Goal: Task Accomplishment & Management: Complete application form

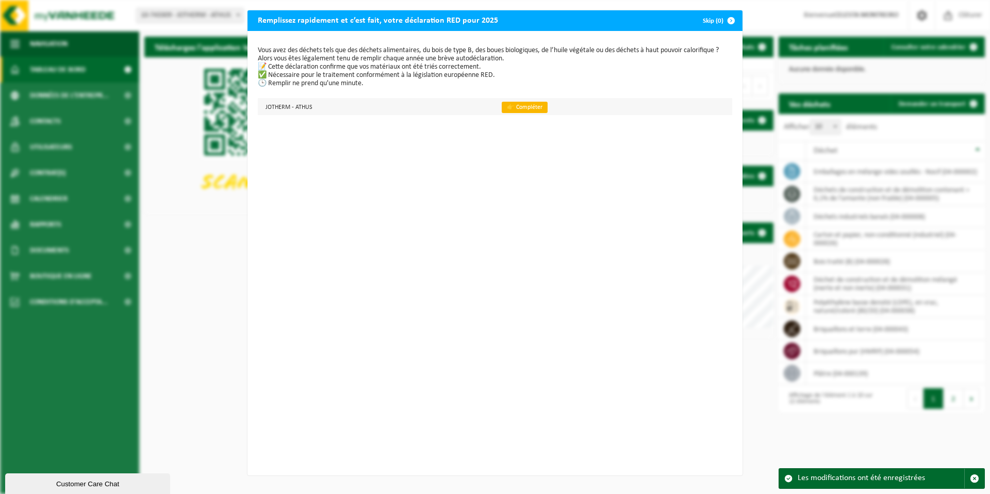
click at [514, 111] on link "👉 Compléter" at bounding box center [525, 107] width 46 height 11
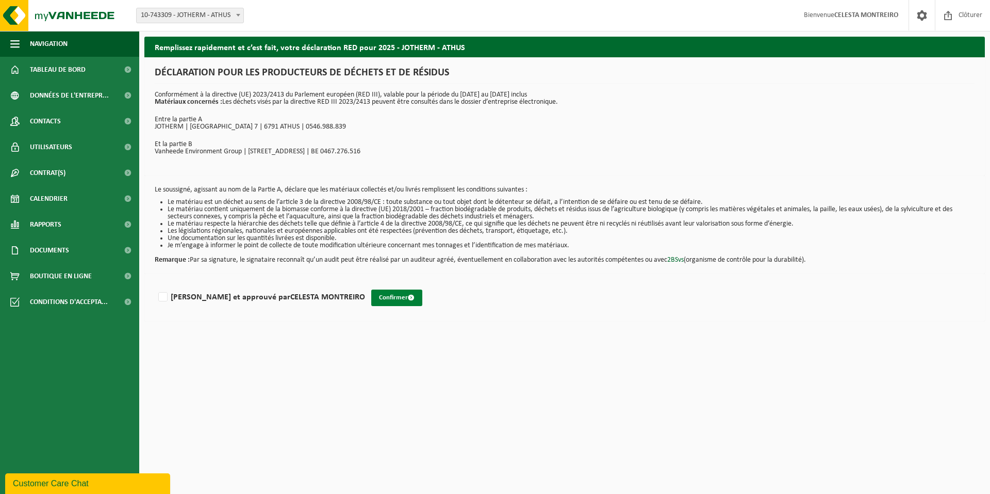
click at [371, 302] on button "Confirmer" at bounding box center [396, 297] width 51 height 17
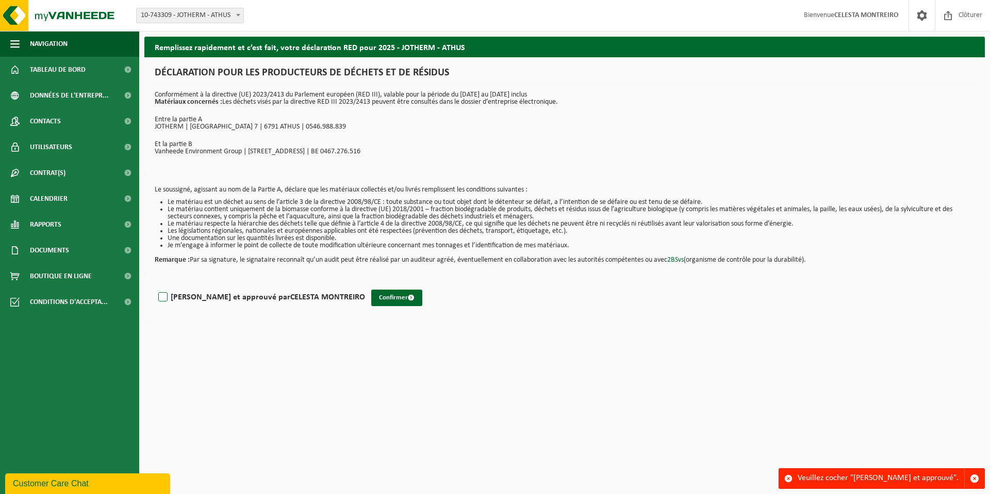
click at [189, 295] on label "Lu et approuvé par CELESTA MONTREIRO" at bounding box center [260, 296] width 209 height 15
click at [365, 284] on input "Lu et approuvé par CELESTA MONTREIRO" at bounding box center [365, 284] width 1 height 1
checkbox input "true"
click at [371, 297] on button "Confirmer" at bounding box center [396, 297] width 51 height 17
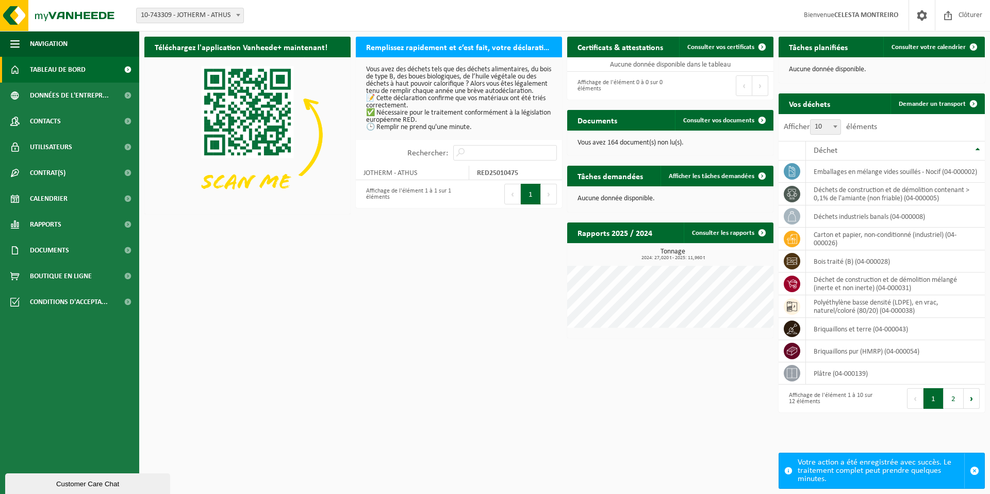
click at [439, 118] on p "Vous avez des déchets tels que des déchets alimentaires, du bois de type B, des…" at bounding box center [459, 98] width 186 height 65
click at [435, 46] on h2 "Remplissez rapidement et c’est fait, votre déclaration RED pour 2025" at bounding box center [459, 47] width 206 height 20
drag, startPoint x: 435, startPoint y: 46, endPoint x: 416, endPoint y: 93, distance: 50.9
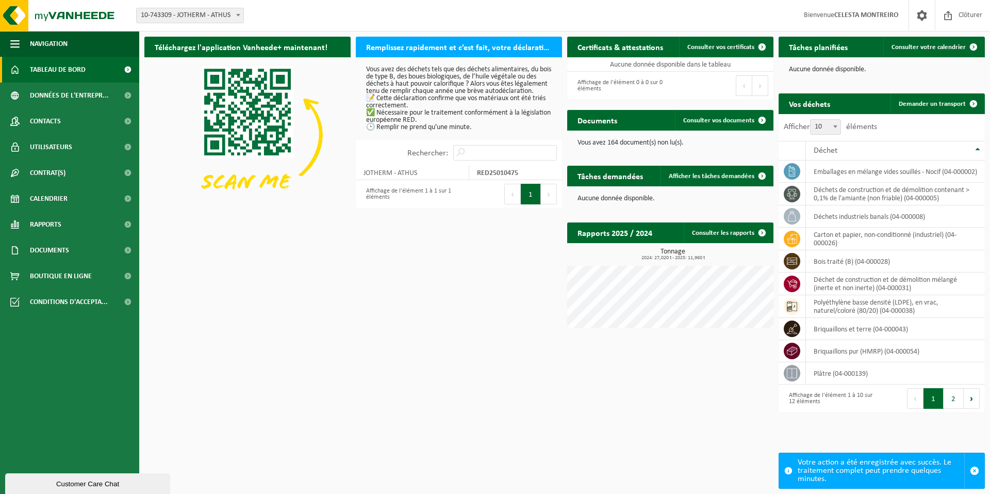
click at [416, 93] on p "Vous avez des déchets tels que des déchets alimentaires, du bois de type B, des…" at bounding box center [459, 98] width 186 height 65
click at [539, 203] on button "1" at bounding box center [531, 194] width 20 height 21
click at [545, 203] on button "Suivant" at bounding box center [549, 194] width 16 height 21
click at [435, 203] on div "Affichage de l'élément 1 à 1 sur 1 éléments" at bounding box center [407, 194] width 93 height 23
click at [431, 199] on div "Affichage de l'élément 1 à 1 sur 1 éléments" at bounding box center [407, 194] width 93 height 23
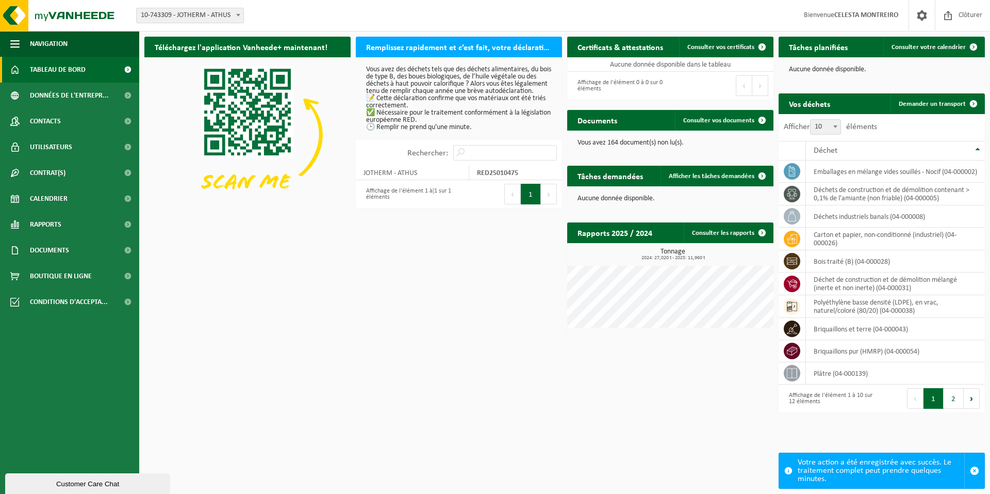
click at [431, 199] on div "Affichage de l'élément 1 à 1 sur 1 éléments" at bounding box center [407, 194] width 93 height 23
click at [954, 401] on button "2" at bounding box center [954, 398] width 20 height 21
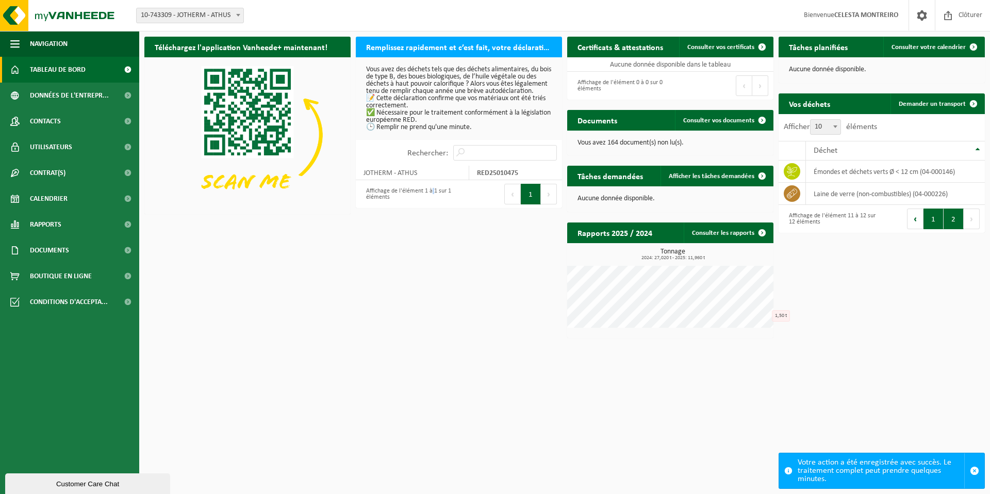
click at [933, 223] on button "1" at bounding box center [934, 218] width 20 height 21
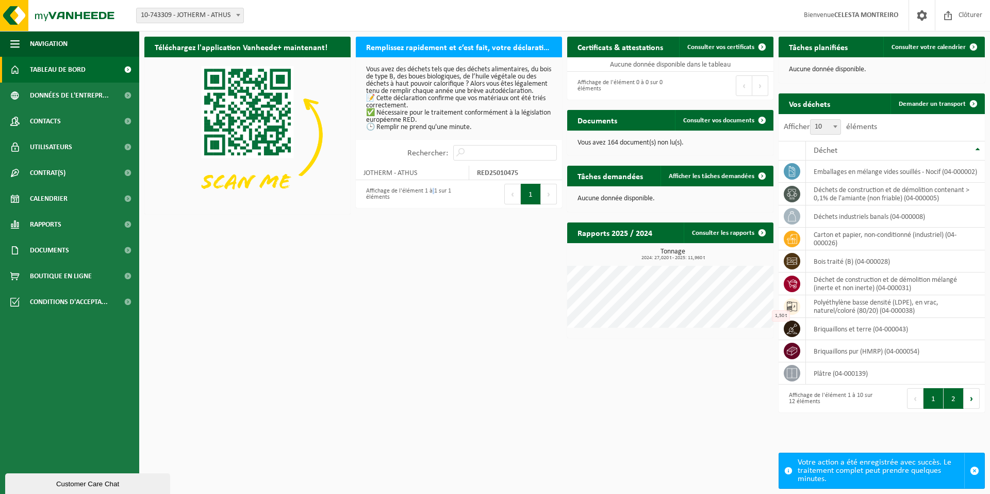
click at [955, 399] on button "2" at bounding box center [954, 398] width 20 height 21
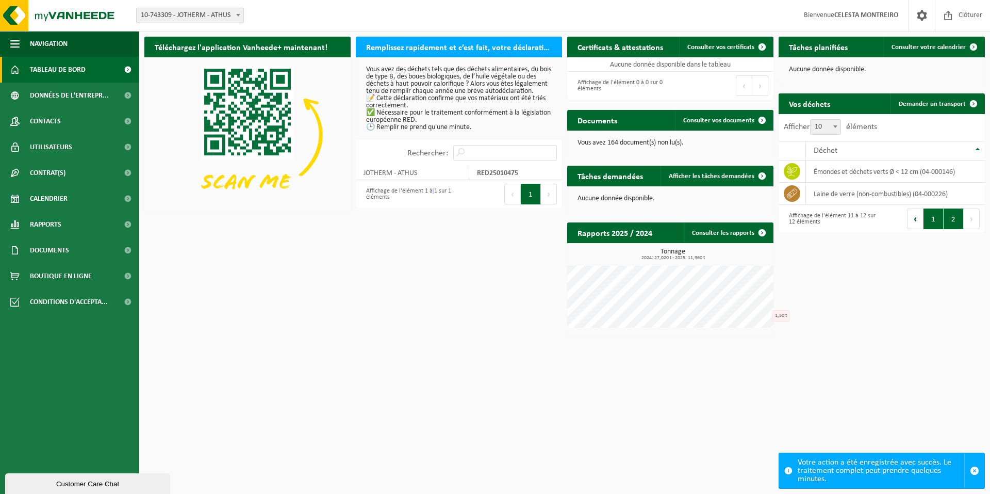
click at [937, 223] on button "1" at bounding box center [934, 218] width 20 height 21
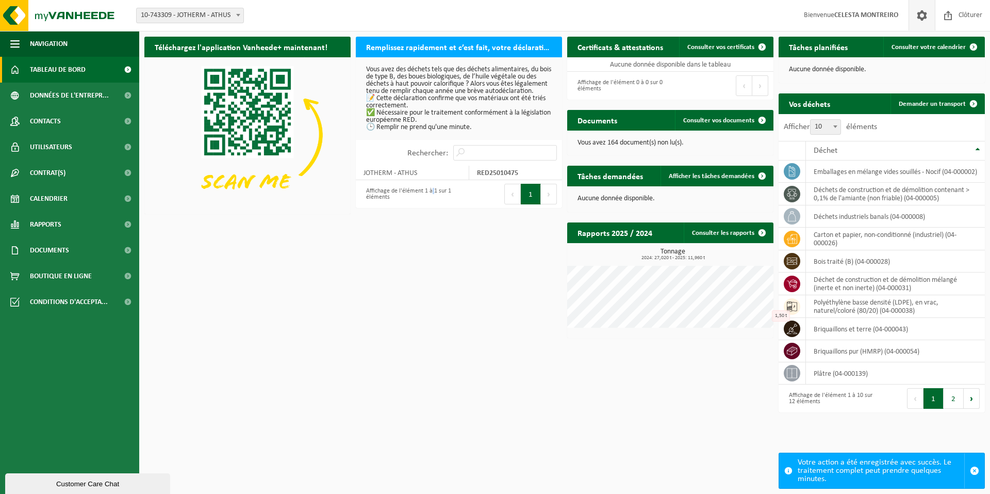
click at [927, 14] on span at bounding box center [922, 15] width 15 height 30
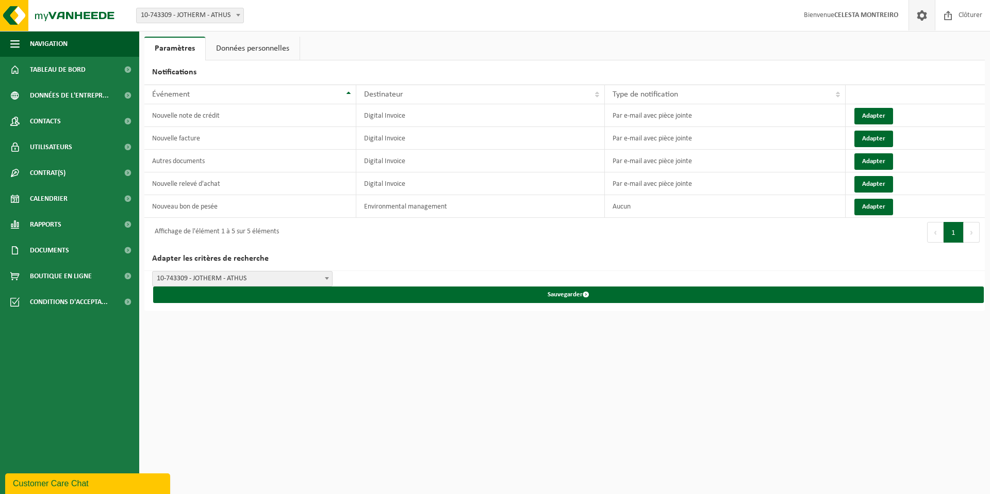
click at [252, 45] on link "Données personnelles" at bounding box center [253, 49] width 94 height 24
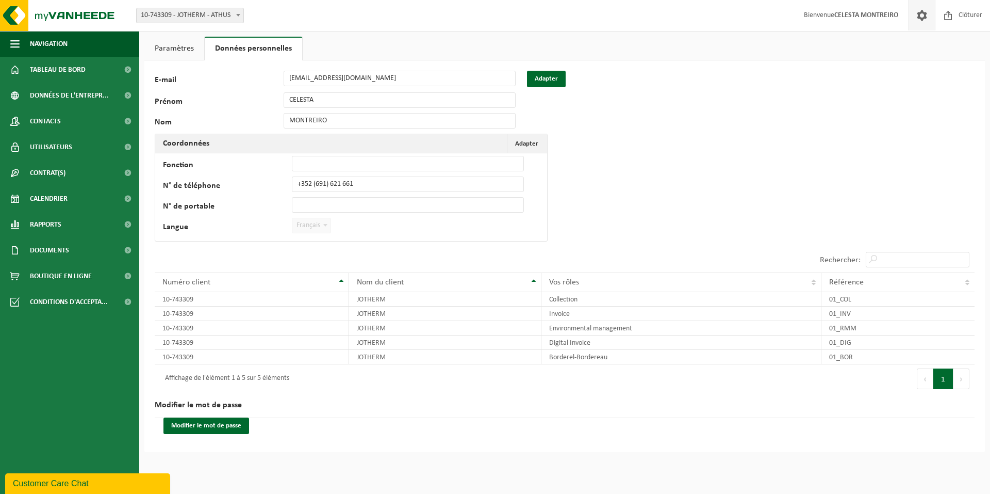
click at [259, 96] on div "Prénom CELESTA" at bounding box center [340, 99] width 371 height 15
click at [556, 70] on div "119987 E-mail [EMAIL_ADDRESS][DOMAIN_NAME] Adapter Prénom CELESTA Nom MONTREIRO…" at bounding box center [564, 256] width 841 height 392
click at [549, 77] on button "Adapter" at bounding box center [546, 79] width 39 height 17
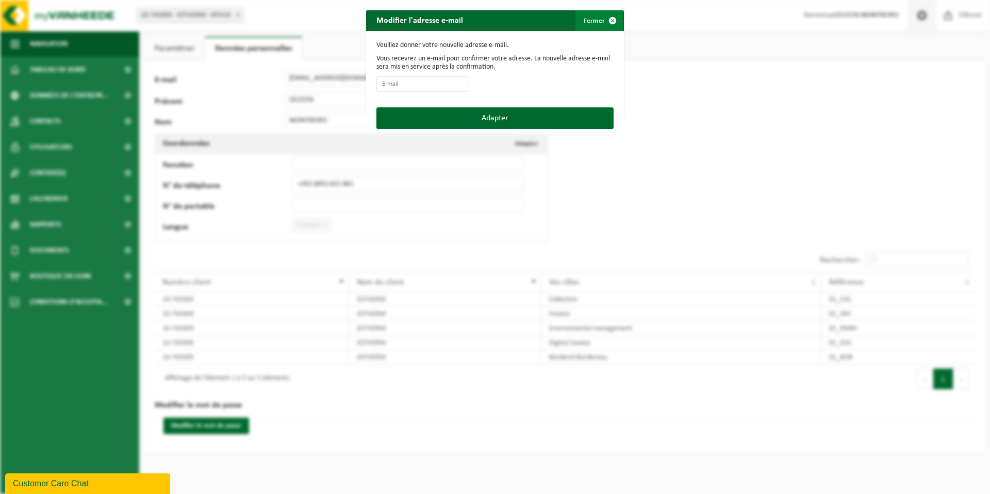
click at [606, 19] on span "button" at bounding box center [612, 20] width 21 height 21
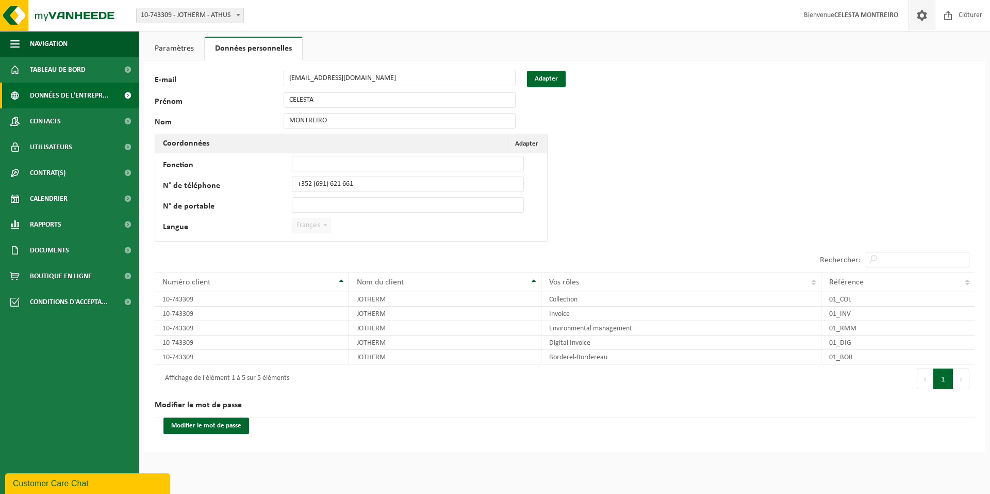
click at [68, 97] on span "Données de l'entrepr..." at bounding box center [69, 96] width 79 height 26
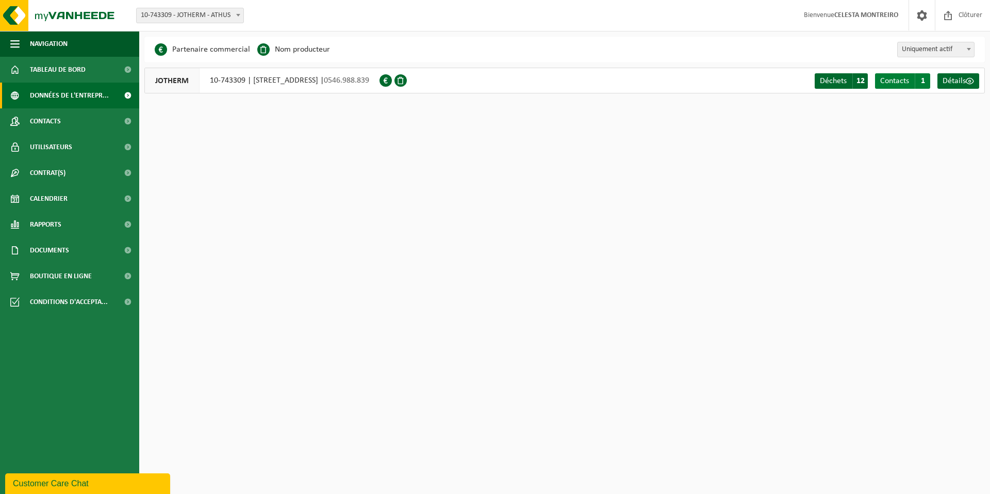
click at [893, 80] on span "Contacts" at bounding box center [895, 81] width 29 height 8
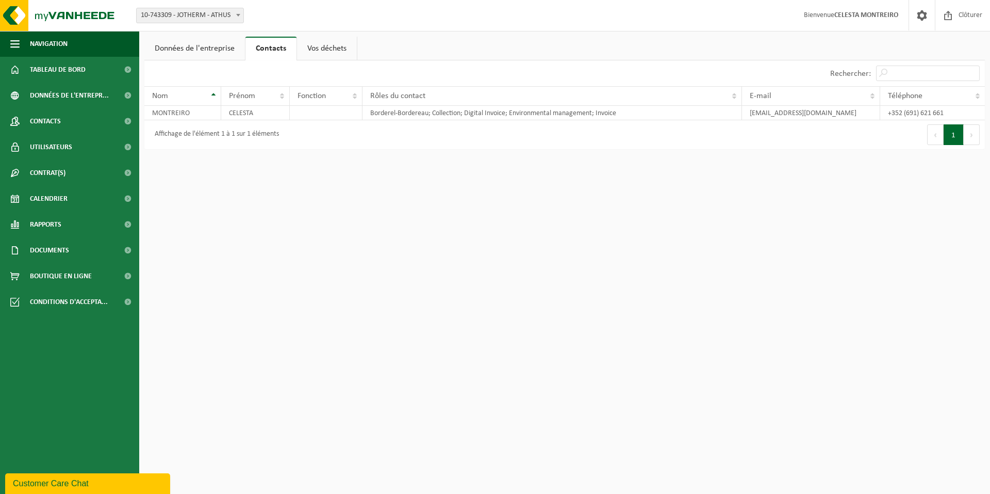
click at [666, 120] on div "Premier Précédent 1 Suivant Dernier" at bounding box center [775, 134] width 420 height 29
click at [523, 116] on td "Borderel-Bordereau; Collection; Digital Invoice; Environmental management; Invo…" at bounding box center [553, 113] width 380 height 14
click at [218, 113] on td "MONTREIRO" at bounding box center [182, 113] width 77 height 14
click at [178, 113] on td "MONTREIRO" at bounding box center [182, 113] width 77 height 14
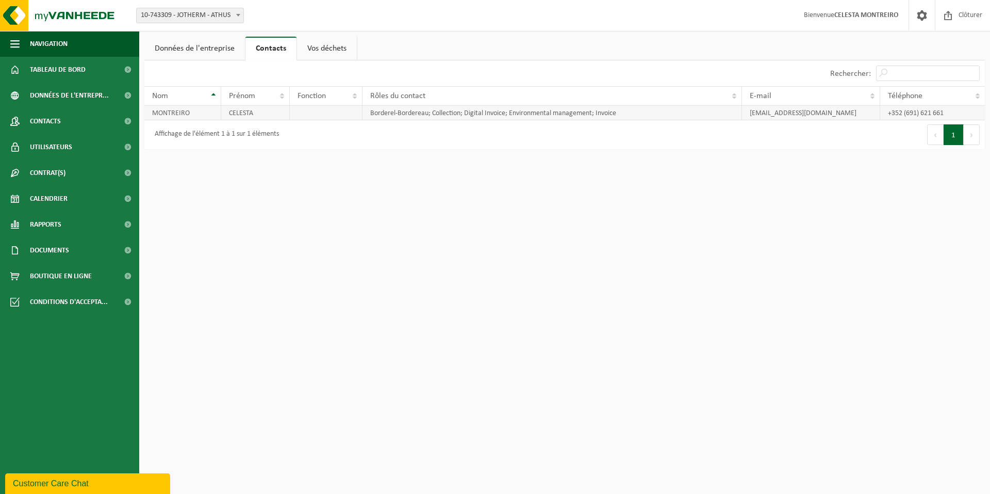
click at [235, 111] on td "CELESTA" at bounding box center [255, 113] width 69 height 14
click at [234, 115] on td "CELESTA" at bounding box center [255, 113] width 69 height 14
click at [247, 113] on td "CELESTA" at bounding box center [255, 113] width 69 height 14
click at [200, 115] on td "MONTREIRO" at bounding box center [182, 113] width 77 height 14
click at [227, 106] on td "CELESTA" at bounding box center [255, 113] width 69 height 14
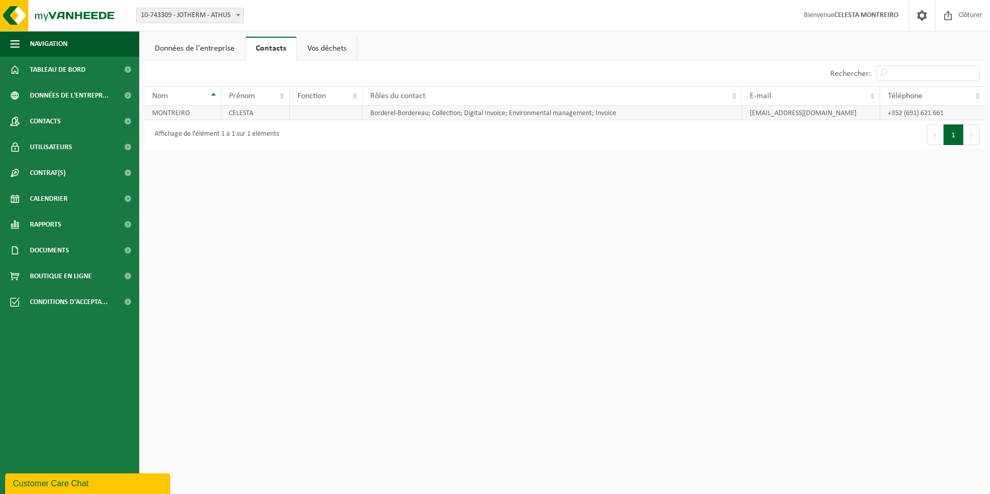
click at [193, 109] on td "MONTREIRO" at bounding box center [182, 113] width 77 height 14
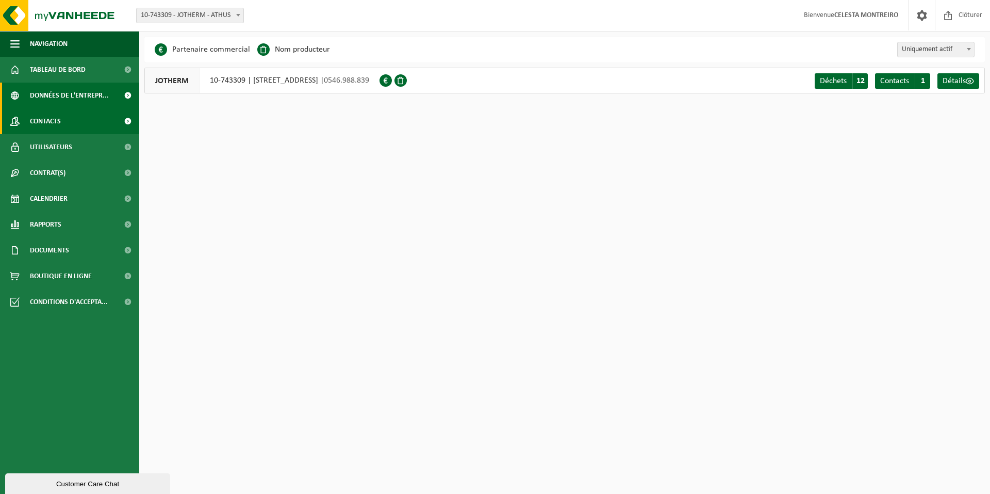
click at [53, 126] on span "Contacts" at bounding box center [45, 121] width 31 height 26
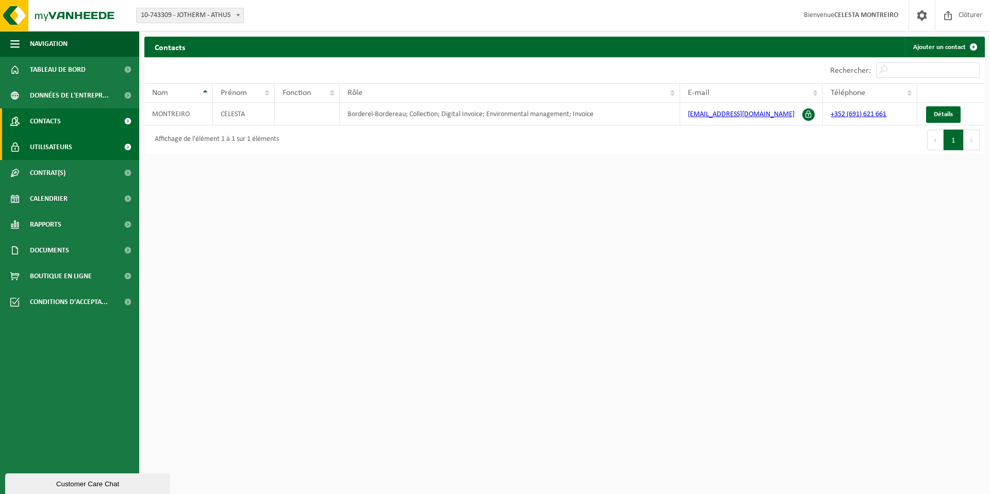
click at [36, 143] on span "Utilisateurs" at bounding box center [51, 147] width 42 height 26
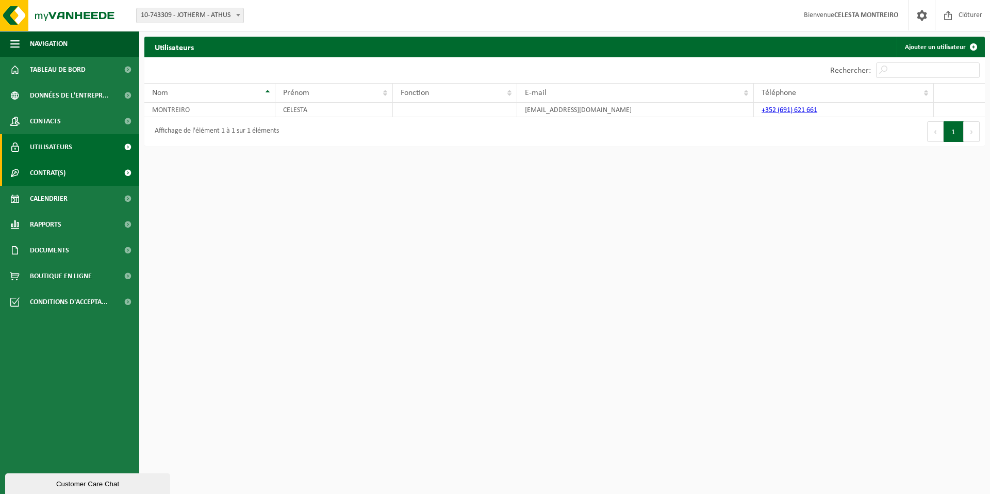
click at [62, 168] on span "Contrat(s)" at bounding box center [48, 173] width 36 height 26
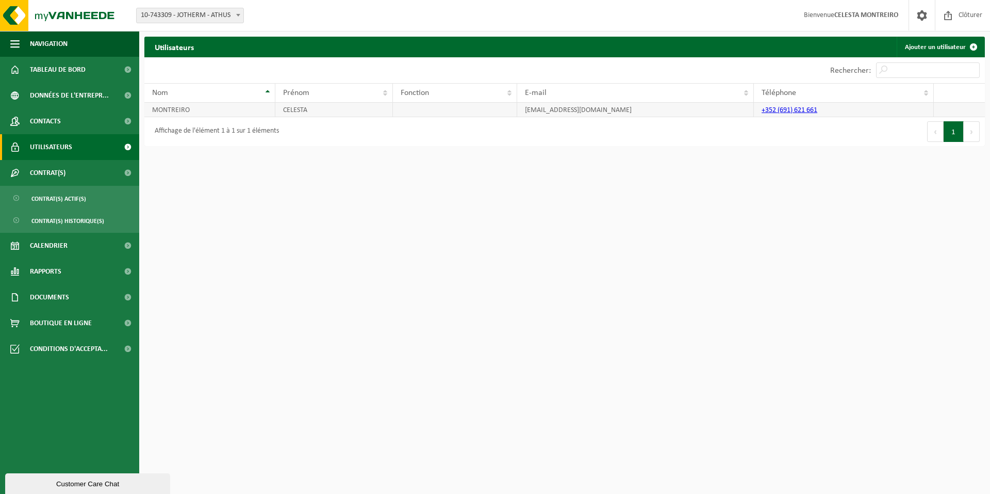
click at [274, 107] on td "MONTREIRO" at bounding box center [209, 110] width 131 height 14
click at [41, 175] on span "Contrat(s)" at bounding box center [48, 173] width 36 height 26
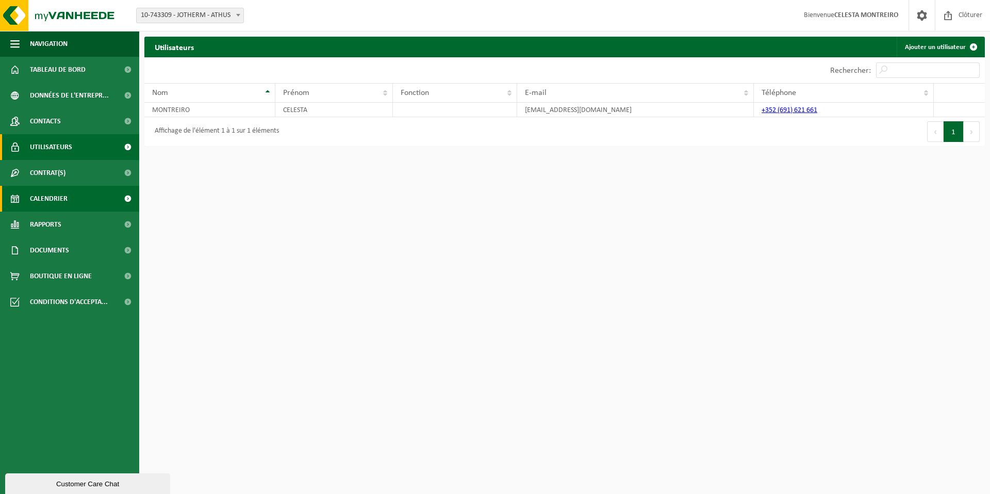
click at [75, 195] on link "Calendrier" at bounding box center [69, 199] width 139 height 26
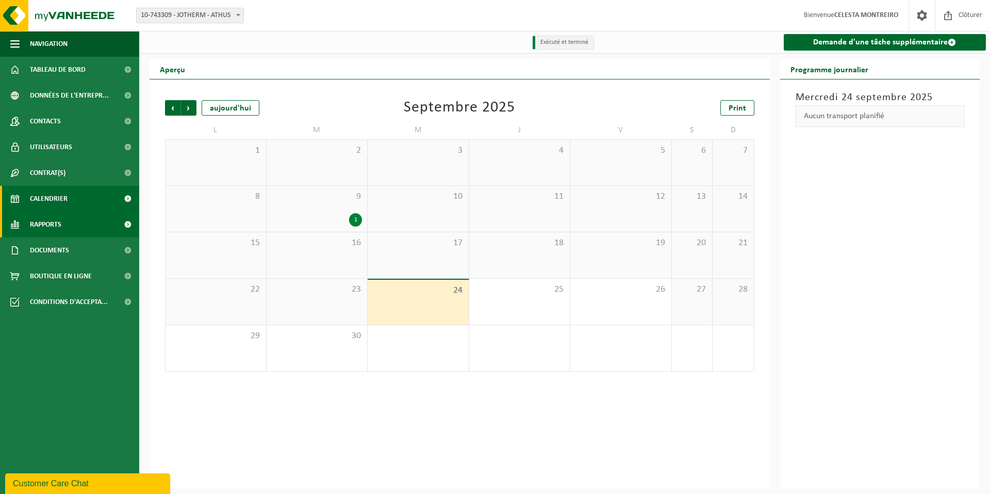
click at [48, 230] on span "Rapports" at bounding box center [45, 224] width 31 height 26
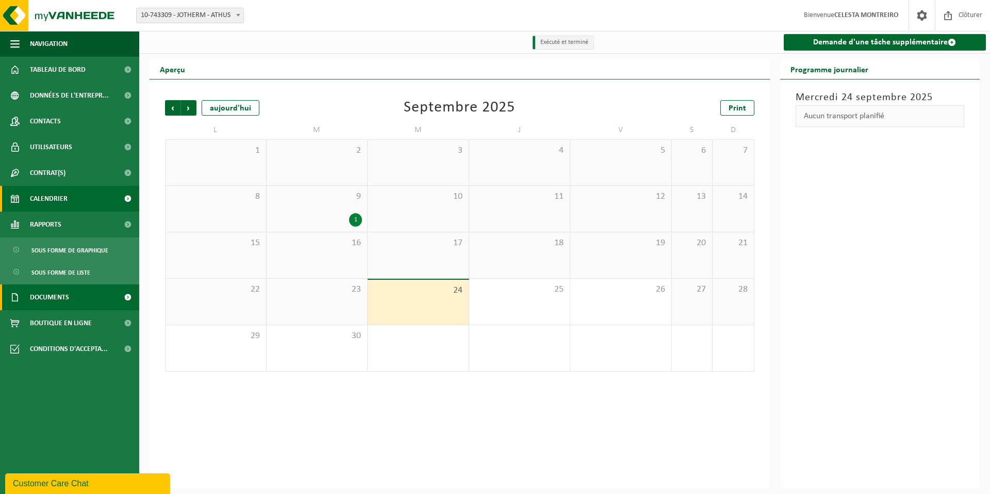
click at [68, 294] on span "Documents" at bounding box center [49, 297] width 39 height 26
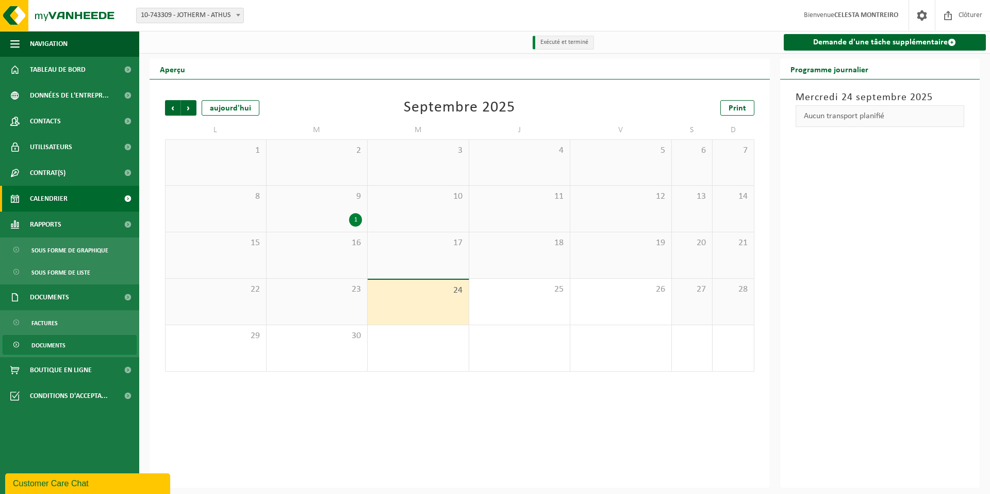
click at [63, 346] on span "Documents" at bounding box center [48, 345] width 34 height 20
